Goal: Information Seeking & Learning: Check status

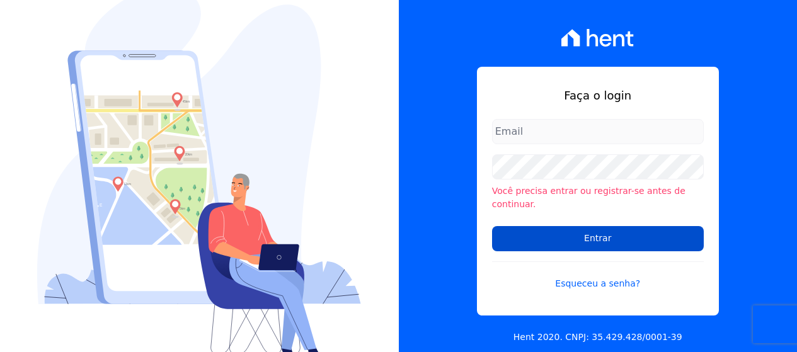
type input "[PERSON_NAME][EMAIL_ADDRESS][DOMAIN_NAME]"
click at [588, 241] on input "Entrar" at bounding box center [598, 238] width 212 height 25
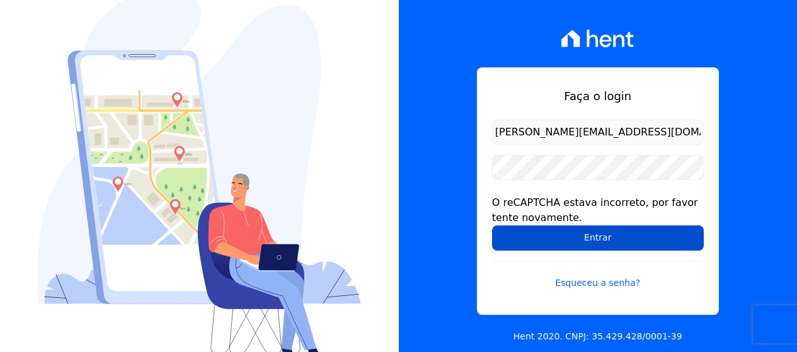
click at [577, 244] on input "Entrar" at bounding box center [598, 238] width 212 height 25
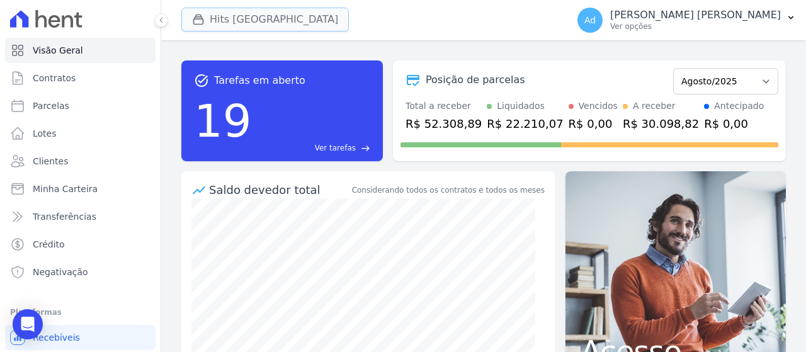
click at [282, 17] on button "Hits [GEOGRAPHIC_DATA]" at bounding box center [265, 20] width 168 height 24
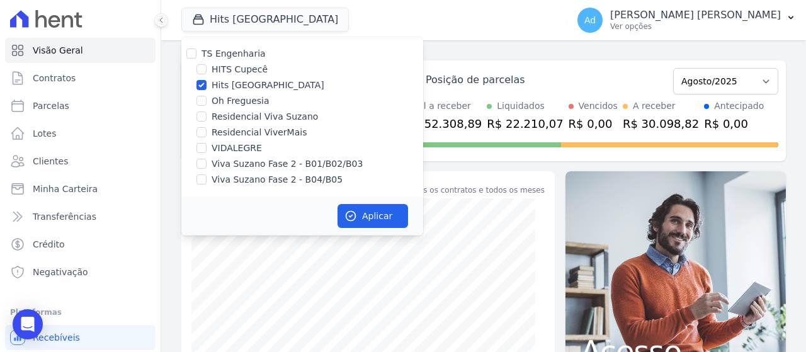
click at [227, 83] on label "Hits [GEOGRAPHIC_DATA]" at bounding box center [268, 85] width 113 height 13
click at [207, 83] on input "Hits [GEOGRAPHIC_DATA]" at bounding box center [202, 85] width 10 height 10
checkbox input "false"
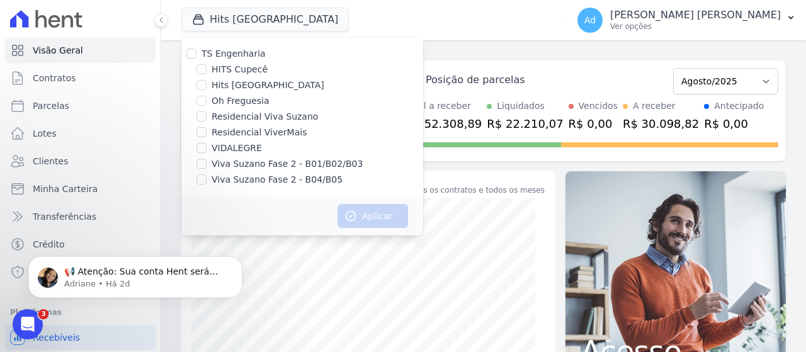
click at [235, 74] on label "HITS Cupecê" at bounding box center [240, 69] width 56 height 13
click at [207, 74] on input "HITS Cupecê" at bounding box center [202, 69] width 10 height 10
checkbox input "true"
click at [380, 214] on button "Aplicar" at bounding box center [373, 216] width 71 height 24
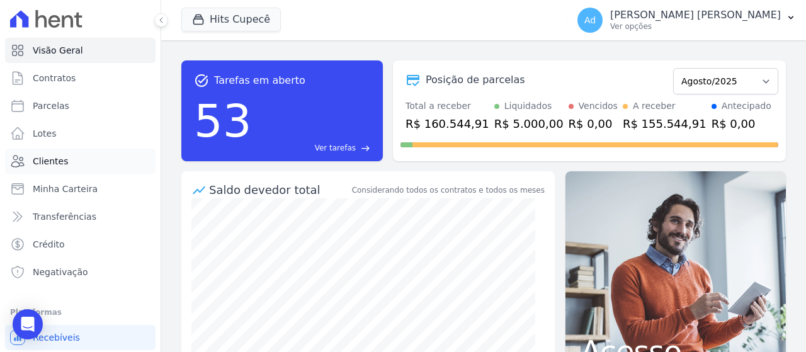
click at [79, 161] on link "Clientes" at bounding box center [80, 161] width 151 height 25
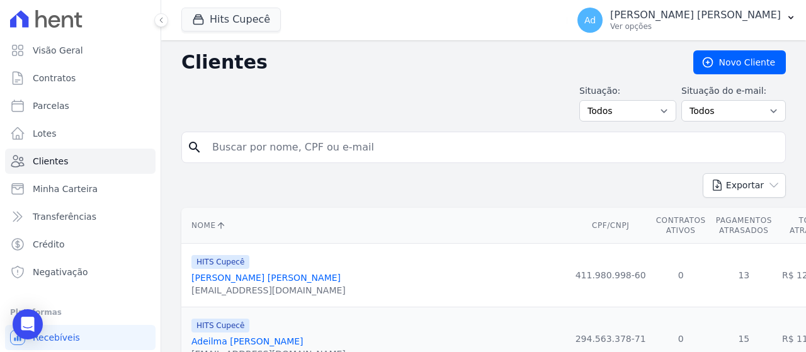
click at [409, 149] on input "search" at bounding box center [493, 147] width 576 height 25
type input "703"
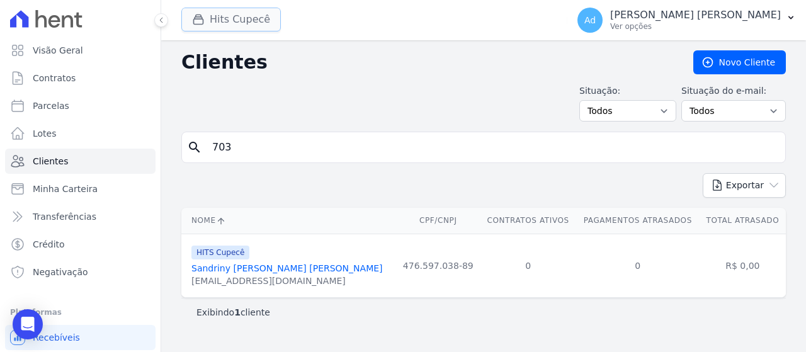
click at [235, 26] on button "Hits Cupecê" at bounding box center [231, 20] width 100 height 24
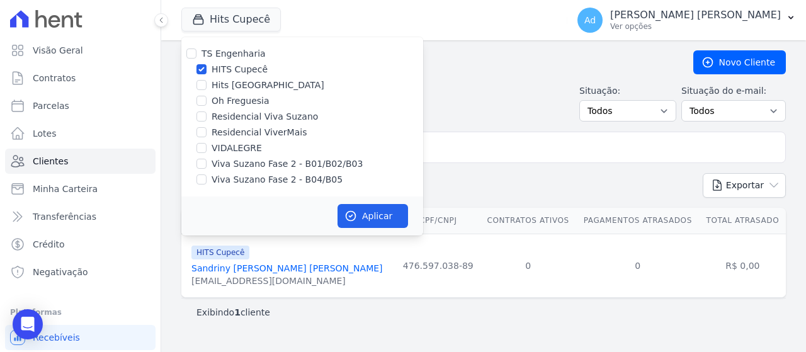
click at [229, 66] on label "HITS Cupecê" at bounding box center [240, 69] width 56 height 13
click at [207, 66] on input "HITS Cupecê" at bounding box center [202, 69] width 10 height 10
checkbox input "false"
click at [253, 86] on label "Hits [GEOGRAPHIC_DATA]" at bounding box center [268, 85] width 113 height 13
click at [207, 86] on input "Hits [GEOGRAPHIC_DATA]" at bounding box center [202, 85] width 10 height 10
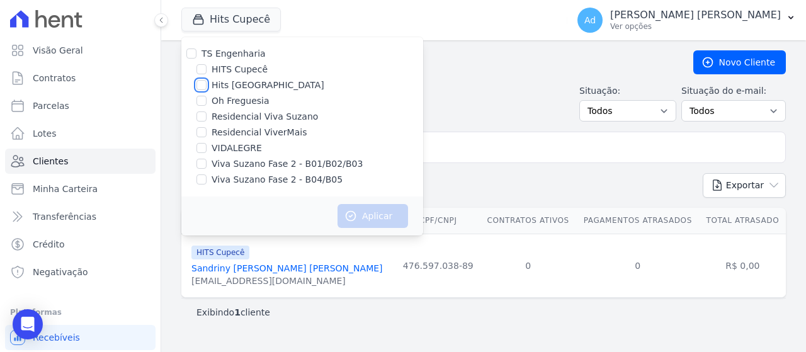
checkbox input "true"
click at [394, 219] on button "Aplicar" at bounding box center [373, 216] width 71 height 24
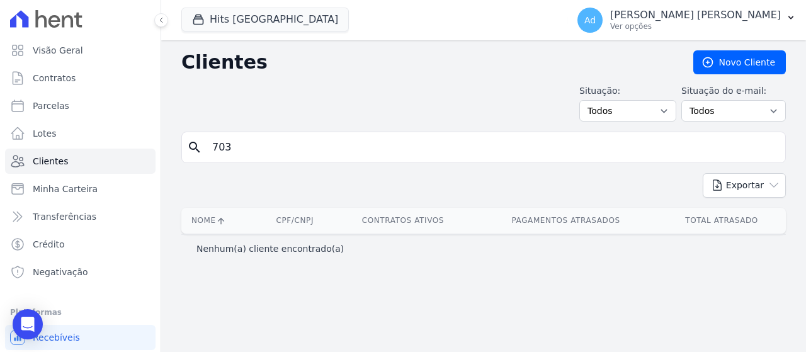
click at [300, 149] on input "703" at bounding box center [493, 147] width 576 height 25
drag, startPoint x: 300, startPoint y: 147, endPoint x: 173, endPoint y: 141, distance: 127.4
click at [173, 141] on div "Clientes [GEOGRAPHIC_DATA] Situação: Todos Adimplentes Inadimplentes Situação d…" at bounding box center [483, 196] width 645 height 312
type input "[PERSON_NAME]"
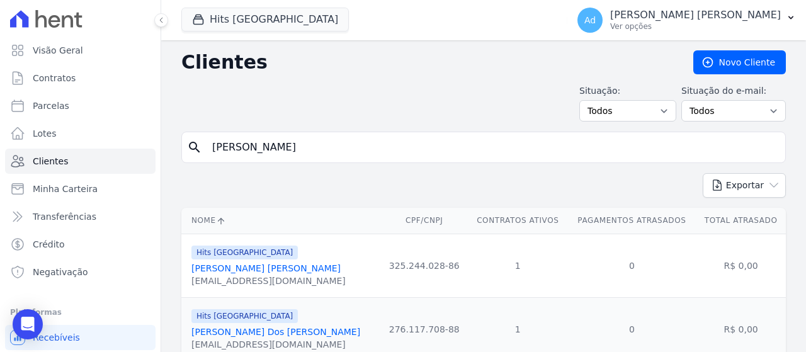
scroll to position [49, 0]
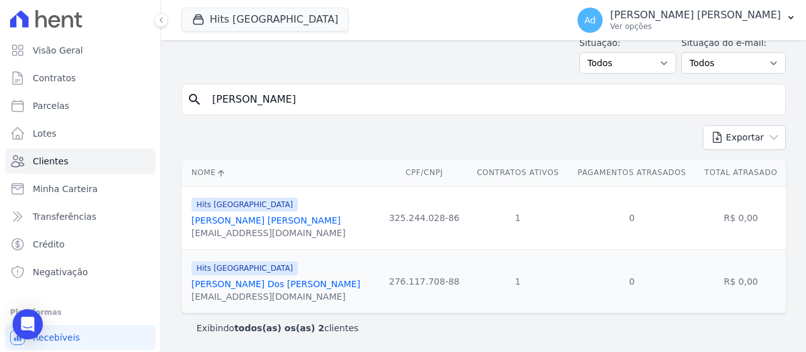
click at [241, 280] on link "[PERSON_NAME] Dos [PERSON_NAME]" at bounding box center [275, 284] width 169 height 10
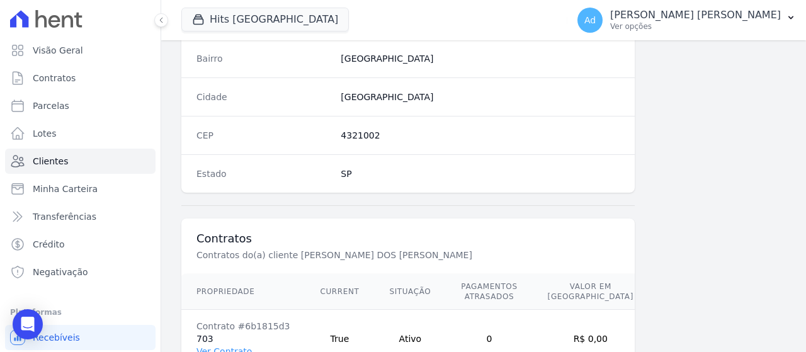
scroll to position [836, 0]
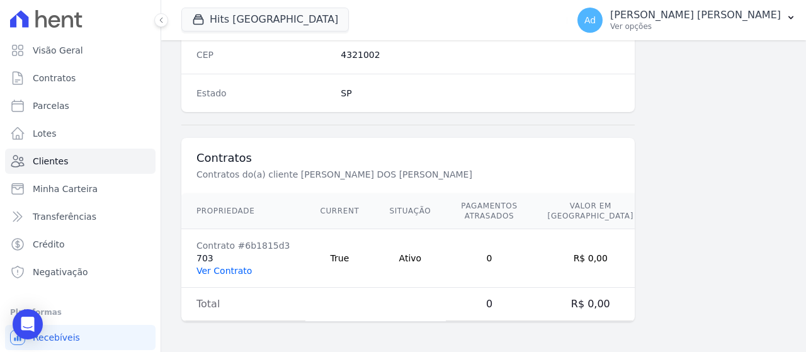
click at [217, 269] on link "Ver Contrato" at bounding box center [224, 271] width 55 height 10
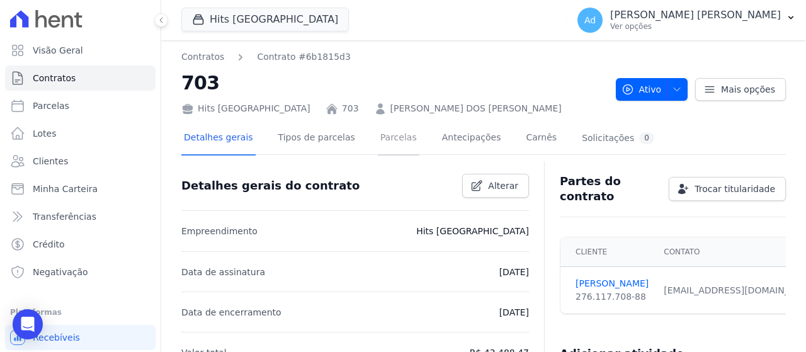
click at [380, 152] on link "Parcelas" at bounding box center [399, 138] width 42 height 33
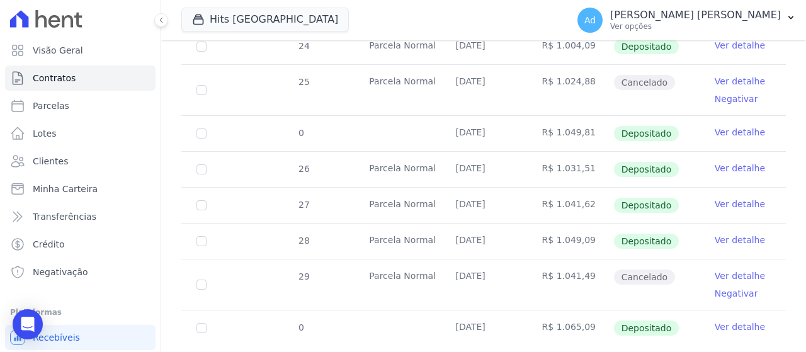
scroll to position [409, 0]
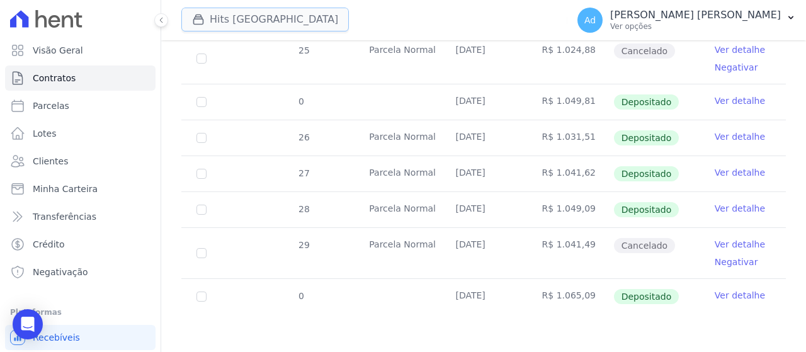
click at [262, 23] on button "Hits [GEOGRAPHIC_DATA]" at bounding box center [265, 20] width 168 height 24
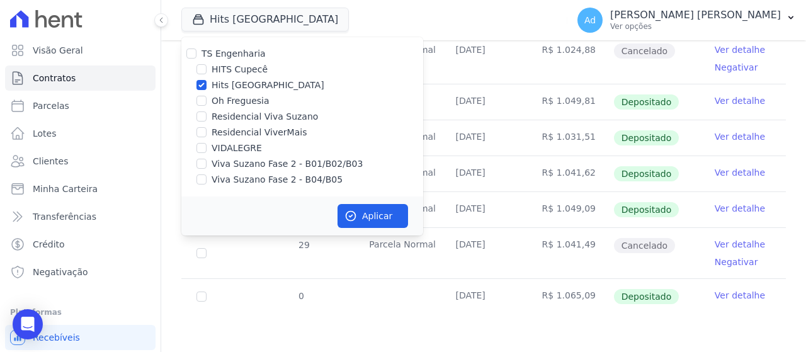
click at [223, 88] on label "Hits [GEOGRAPHIC_DATA]" at bounding box center [268, 85] width 113 height 13
click at [207, 88] on input "Hits [GEOGRAPHIC_DATA]" at bounding box center [202, 85] width 10 height 10
checkbox input "false"
click at [269, 120] on label "Residencial Viva Suzano" at bounding box center [265, 116] width 106 height 13
click at [207, 120] on input "Residencial Viva Suzano" at bounding box center [202, 116] width 10 height 10
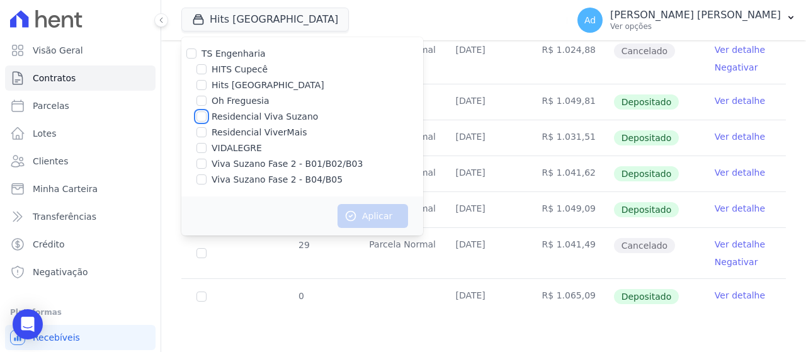
checkbox input "true"
click at [357, 219] on button "Aplicar" at bounding box center [373, 216] width 71 height 24
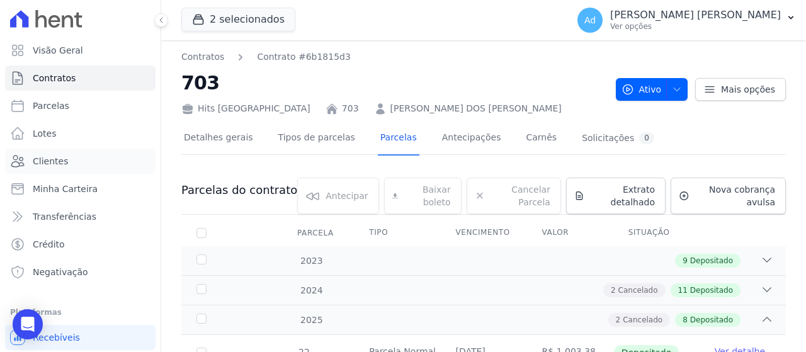
click at [79, 162] on link "Clientes" at bounding box center [80, 161] width 151 height 25
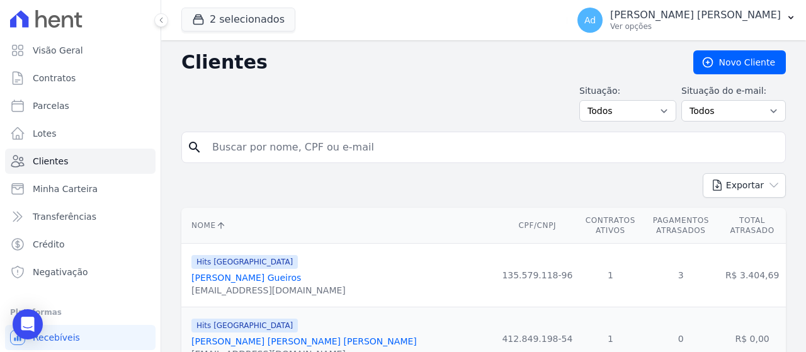
click at [375, 148] on input "search" at bounding box center [493, 147] width 576 height 25
type input "[PERSON_NAME]"
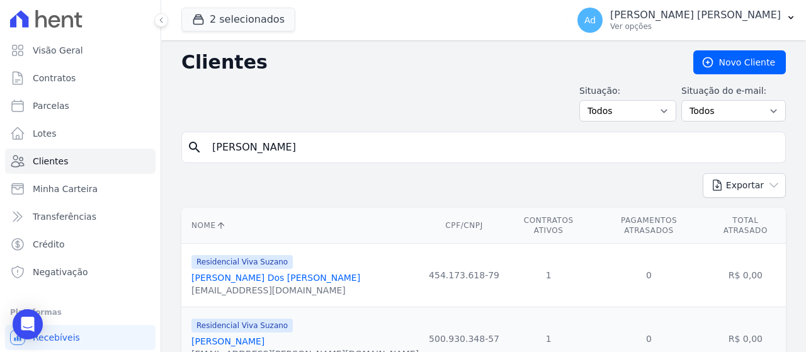
drag, startPoint x: 268, startPoint y: 157, endPoint x: 189, endPoint y: 156, distance: 79.4
click at [189, 156] on div "search [PERSON_NAME]" at bounding box center [483, 147] width 605 height 31
type input "[PERSON_NAME]"
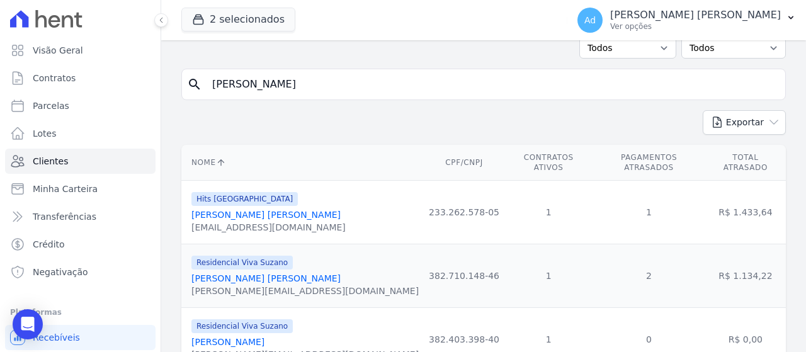
scroll to position [112, 0]
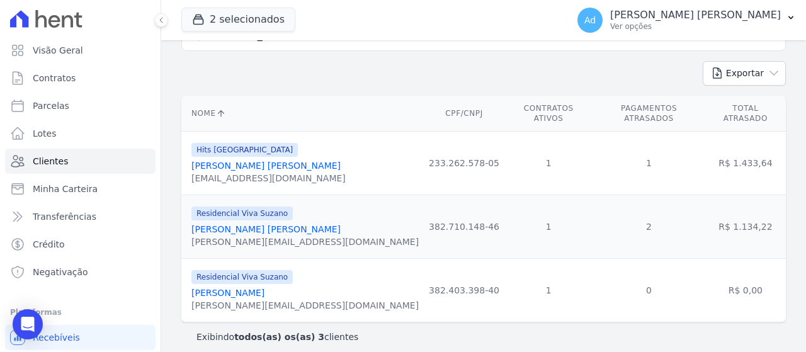
click at [287, 224] on link "[PERSON_NAME] [PERSON_NAME]" at bounding box center [265, 229] width 149 height 10
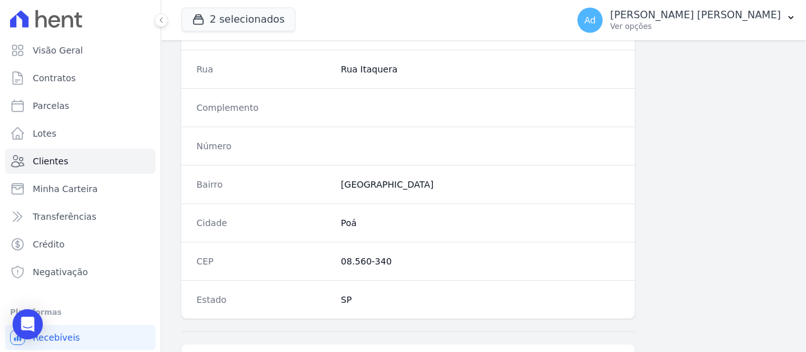
scroll to position [836, 0]
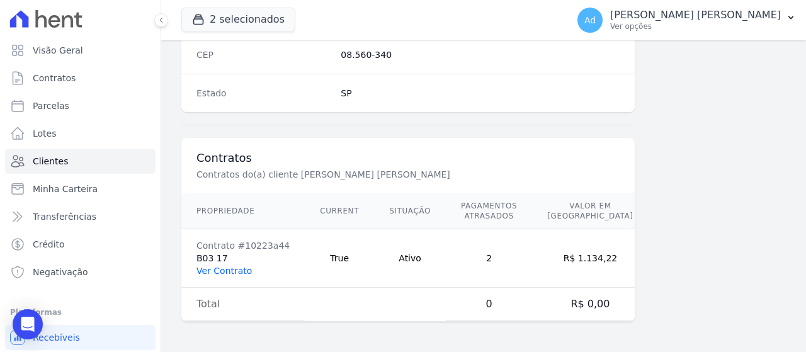
click at [215, 274] on link "Ver Contrato" at bounding box center [224, 271] width 55 height 10
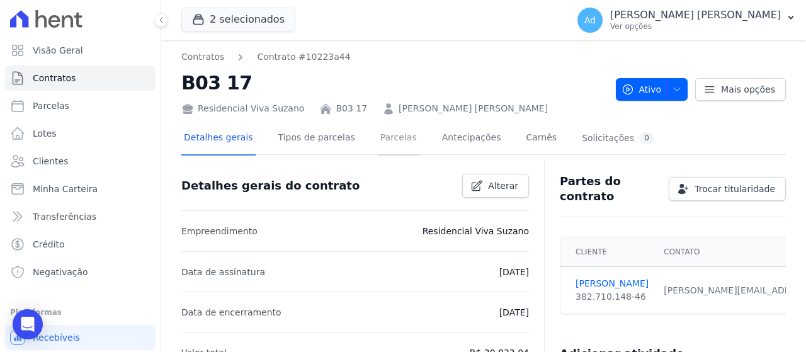
click at [382, 132] on link "Parcelas" at bounding box center [399, 138] width 42 height 33
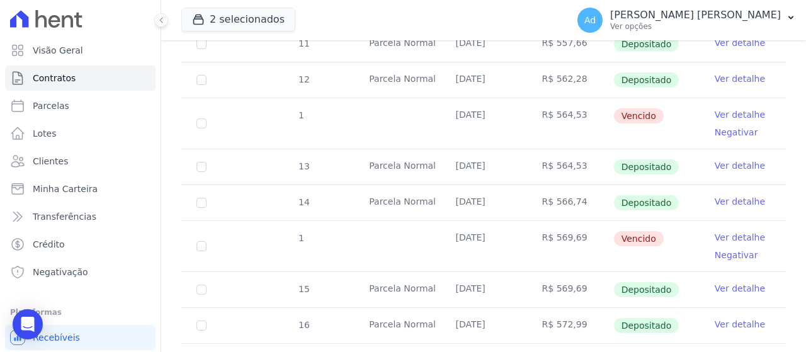
scroll to position [378, 0]
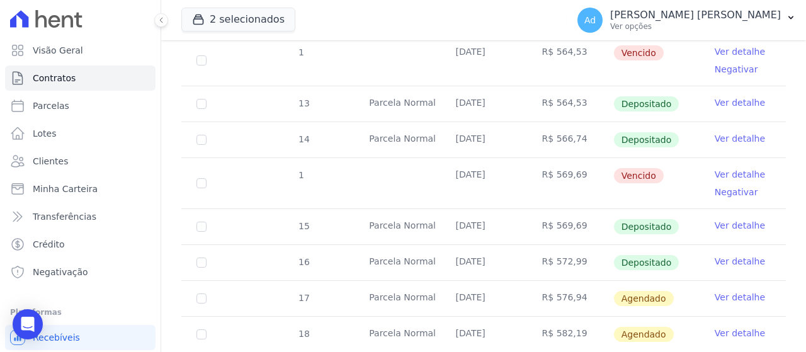
click at [723, 298] on link "Ver detalhe" at bounding box center [740, 297] width 50 height 13
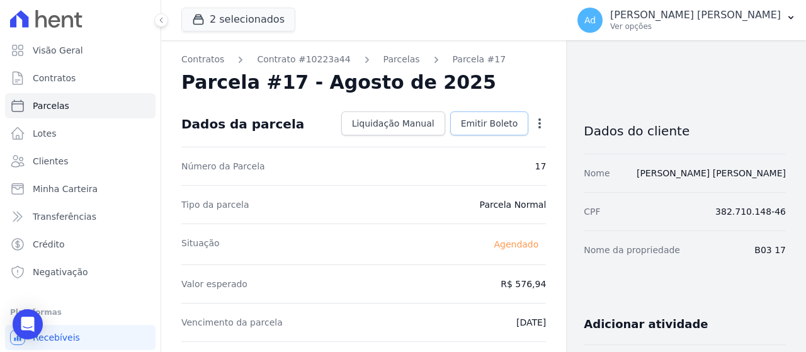
click at [477, 117] on link "Emitir Boleto" at bounding box center [489, 123] width 79 height 24
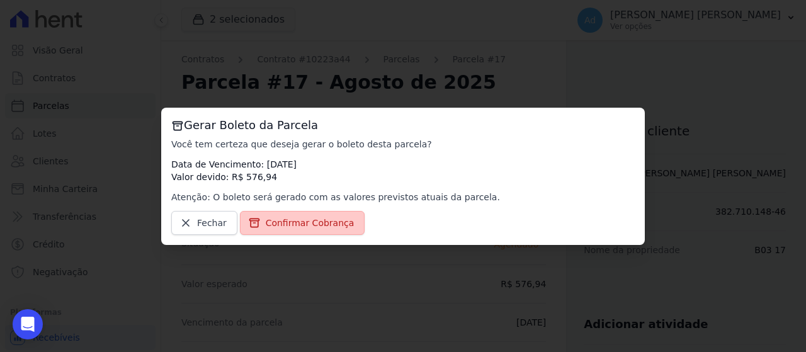
click at [330, 228] on span "Confirmar Cobrança" at bounding box center [310, 223] width 89 height 13
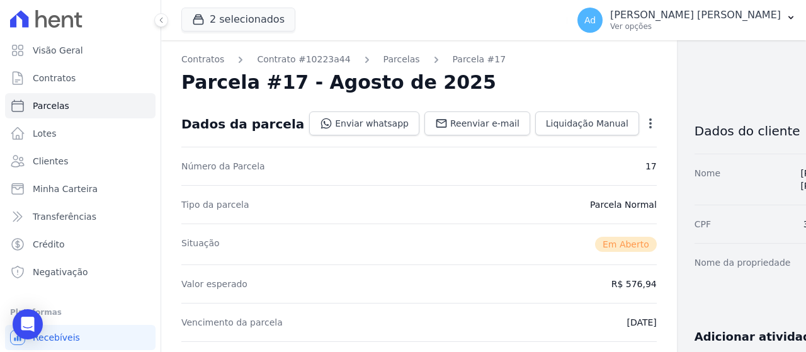
click at [351, 137] on div "Dados da parcela Enviar whatsapp Registrar envio de WhatsApp Caso o envio da me…" at bounding box center [419, 123] width 476 height 45
click at [356, 130] on link "Enviar whatsapp" at bounding box center [364, 123] width 110 height 24
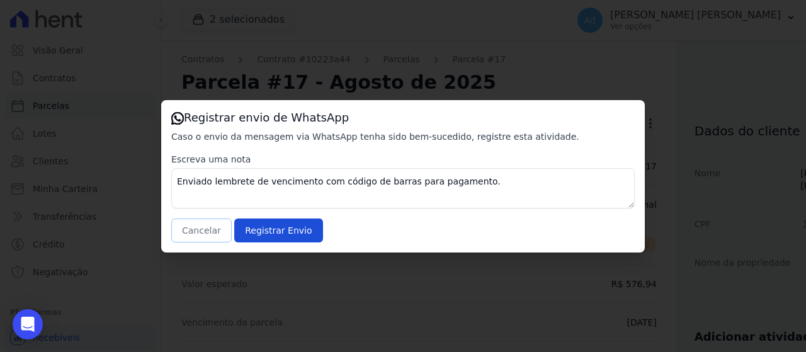
click at [200, 233] on button "Cancelar" at bounding box center [201, 231] width 60 height 24
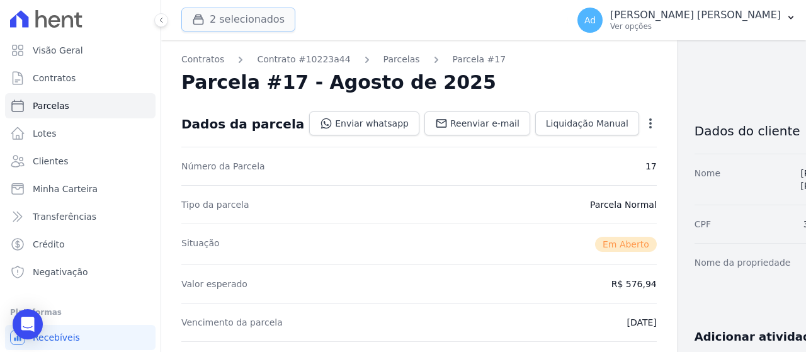
click at [241, 11] on button "2 selecionados" at bounding box center [238, 20] width 114 height 24
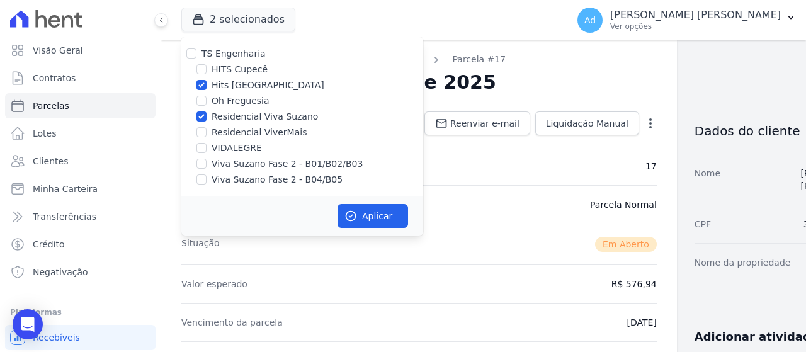
click at [215, 111] on label "Residencial Viva Suzano" at bounding box center [265, 116] width 106 height 13
click at [207, 111] on input "Residencial Viva Suzano" at bounding box center [202, 116] width 10 height 10
checkbox input "false"
click at [228, 85] on label "Hits [GEOGRAPHIC_DATA]" at bounding box center [268, 85] width 113 height 13
click at [207, 85] on input "Hits [GEOGRAPHIC_DATA]" at bounding box center [202, 85] width 10 height 10
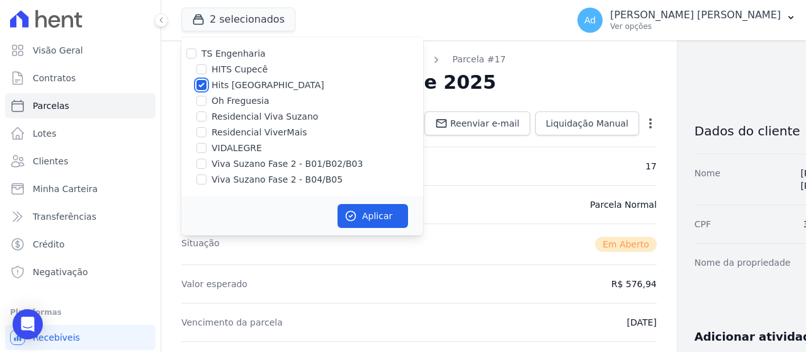
checkbox input "false"
click at [230, 71] on label "HITS Cupecê" at bounding box center [240, 69] width 56 height 13
click at [207, 71] on input "HITS Cupecê" at bounding box center [202, 69] width 10 height 10
checkbox input "true"
click at [346, 213] on icon "button" at bounding box center [351, 216] width 13 height 13
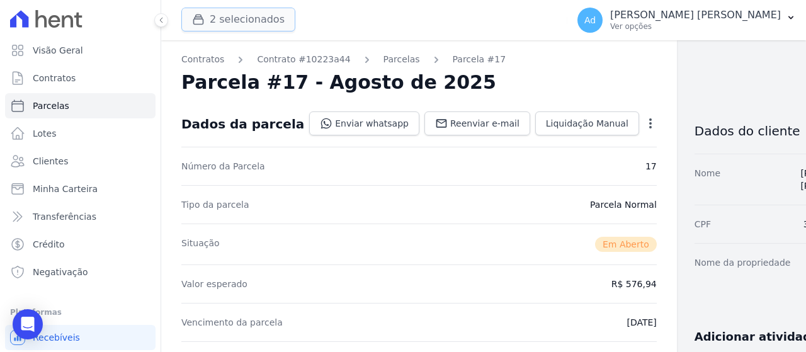
click at [241, 26] on button "2 selecionados" at bounding box center [238, 20] width 114 height 24
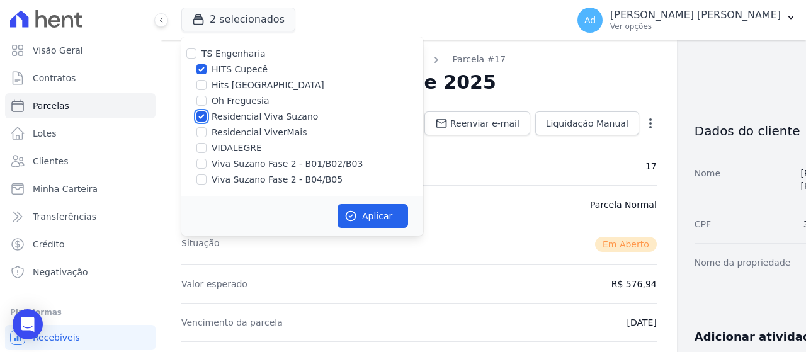
click at [204, 119] on input "Residencial Viva Suzano" at bounding box center [202, 116] width 10 height 10
checkbox input "false"
click at [391, 222] on button "Aplicar" at bounding box center [373, 216] width 71 height 24
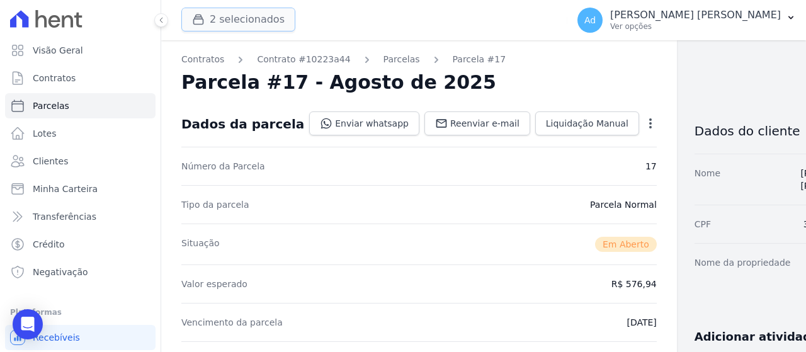
click at [227, 29] on button "2 selecionados" at bounding box center [238, 20] width 114 height 24
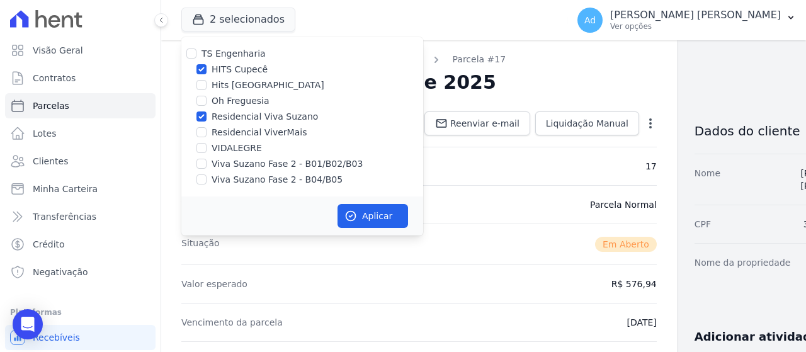
click at [229, 121] on label "Residencial Viva Suzano" at bounding box center [265, 116] width 106 height 13
click at [207, 121] on input "Residencial Viva Suzano" at bounding box center [202, 116] width 10 height 10
checkbox input "false"
click at [355, 219] on icon "button" at bounding box center [350, 216] width 9 height 9
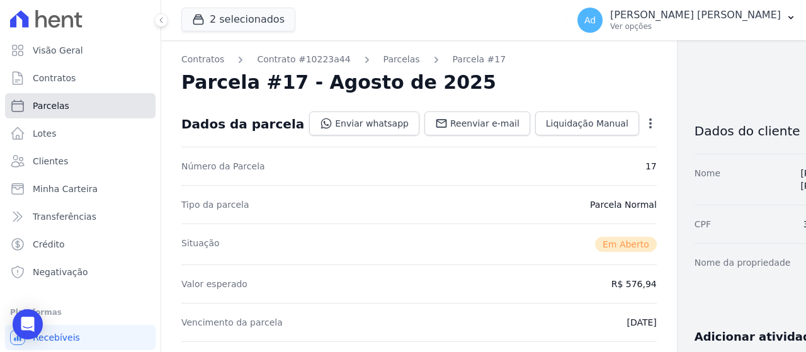
click at [107, 108] on link "Parcelas" at bounding box center [80, 105] width 151 height 25
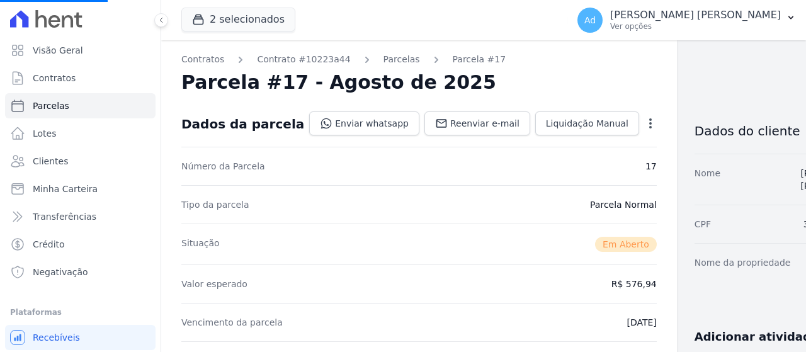
select select
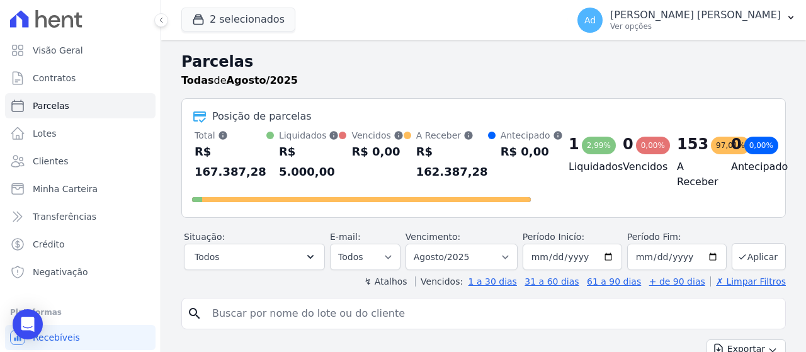
scroll to position [63, 0]
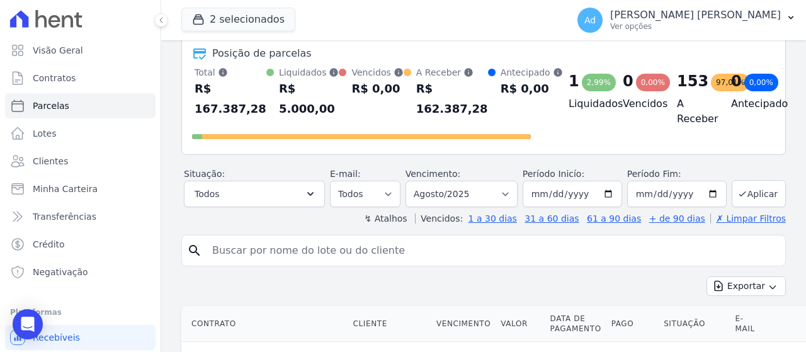
click at [334, 249] on input "search" at bounding box center [493, 250] width 576 height 25
type input "404"
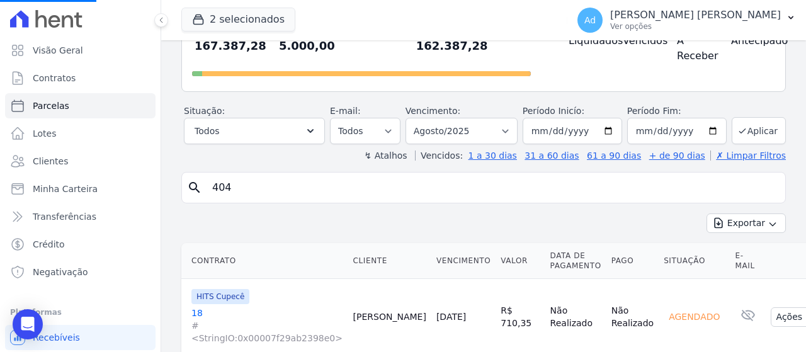
scroll to position [189, 0]
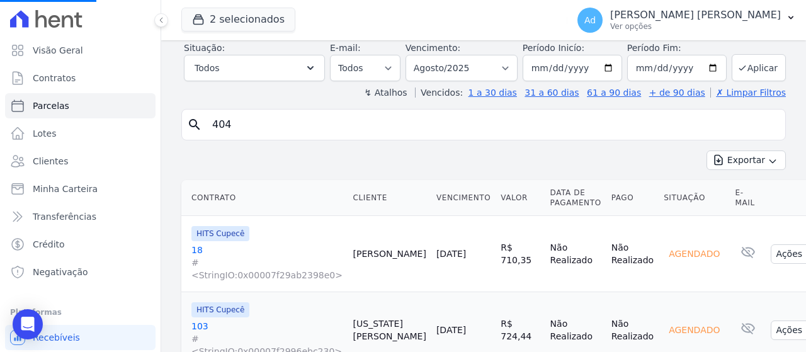
select select
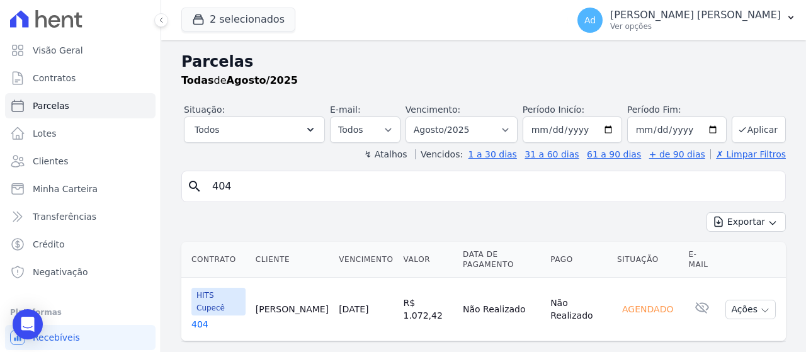
scroll to position [5, 0]
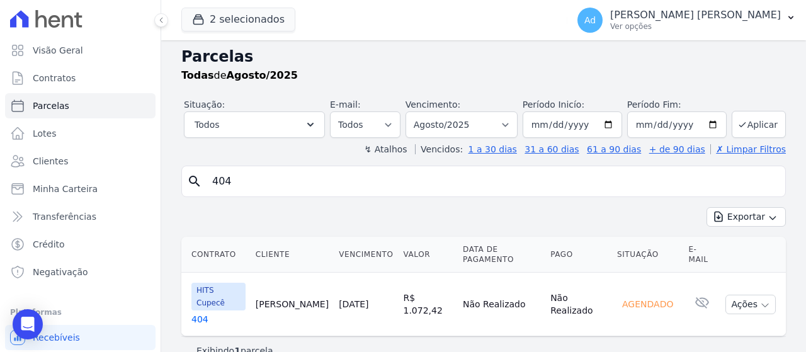
click at [198, 313] on link "404" at bounding box center [218, 319] width 54 height 13
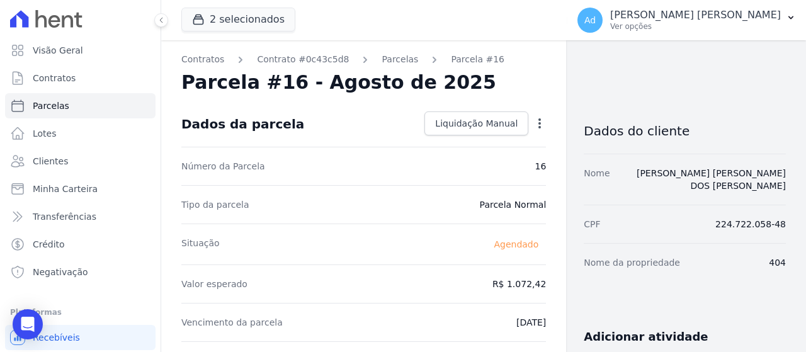
select select
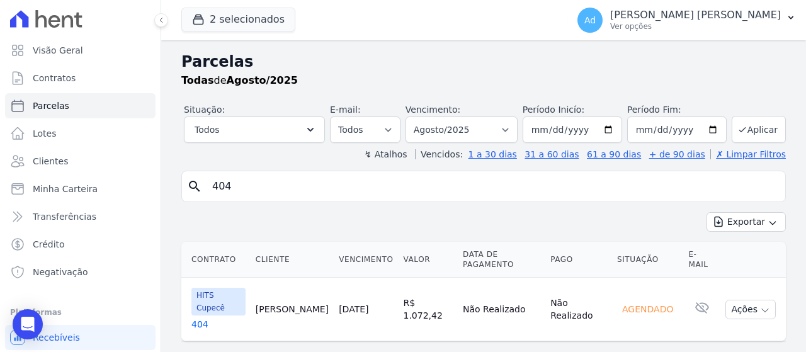
scroll to position [5, 0]
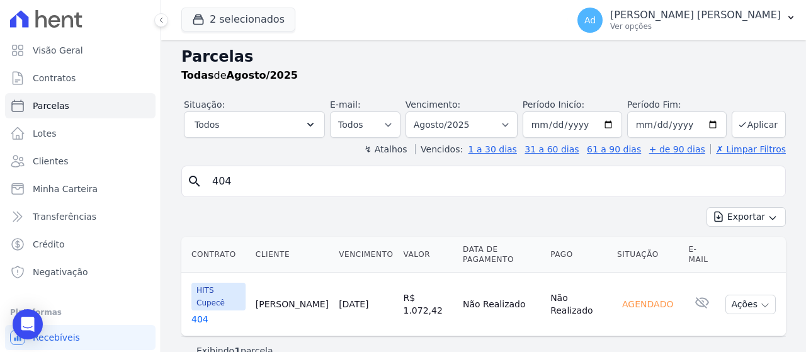
click at [197, 313] on link "404" at bounding box center [218, 319] width 54 height 13
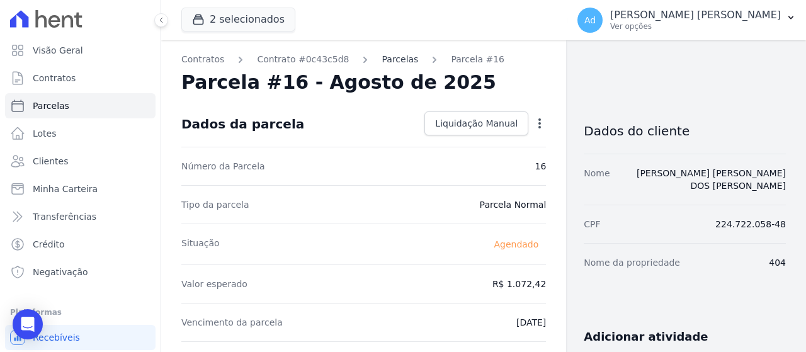
click at [382, 56] on link "Parcelas" at bounding box center [400, 59] width 37 height 13
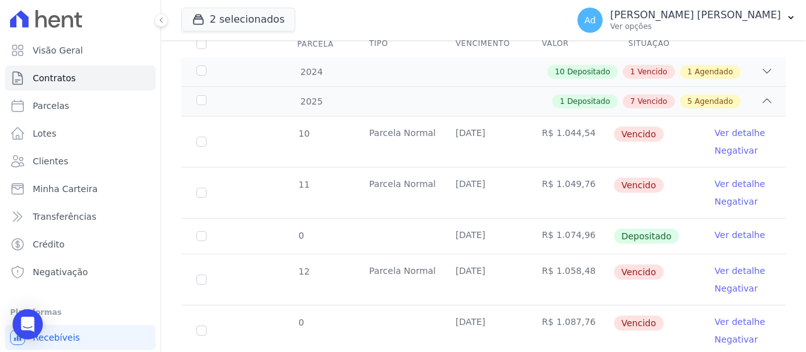
scroll to position [126, 0]
